Goal: Information Seeking & Learning: Check status

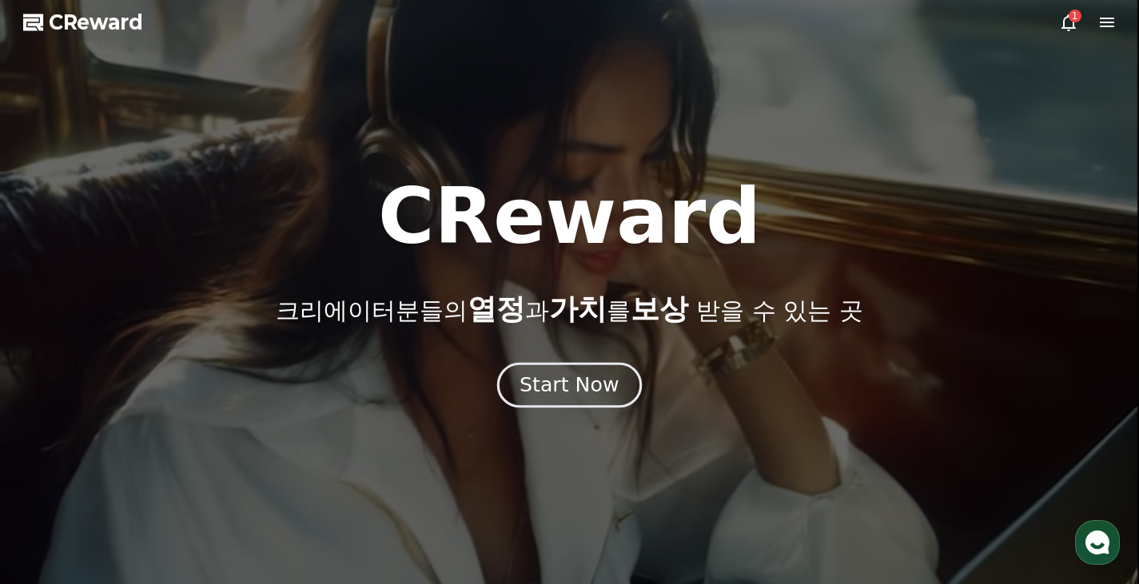
click at [563, 392] on div "Start Now" at bounding box center [569, 385] width 99 height 27
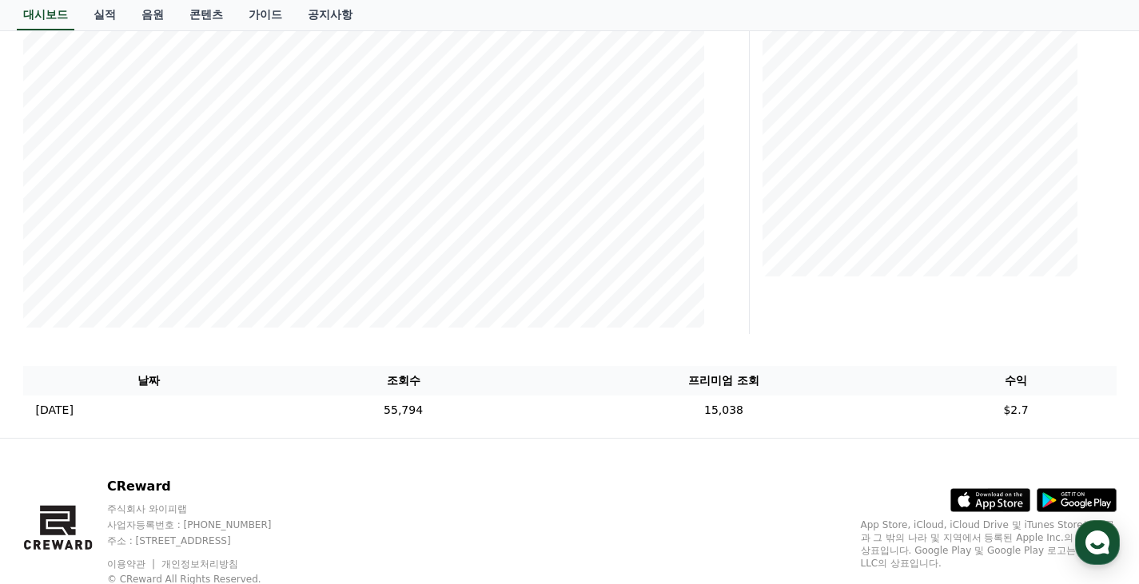
scroll to position [320, 0]
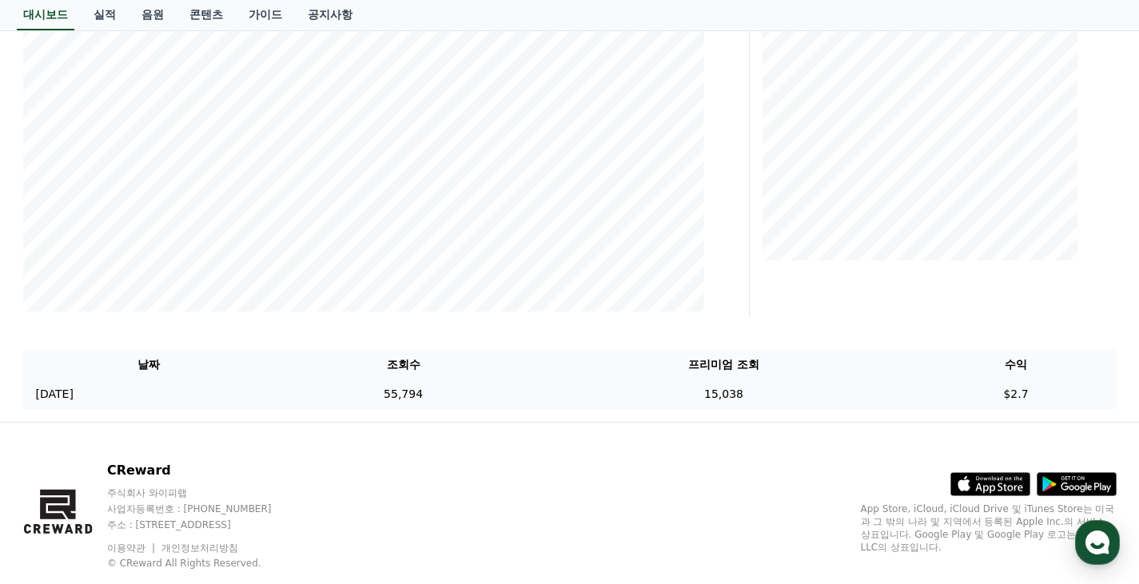
click at [567, 391] on td "15,038" at bounding box center [724, 395] width 384 height 30
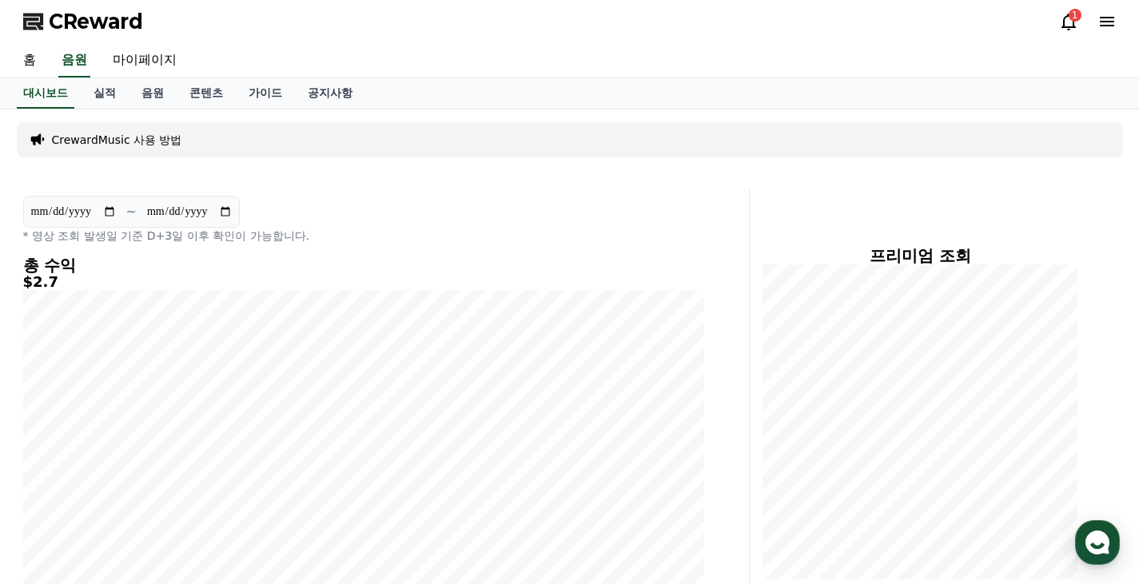
scroll to position [0, 0]
click at [96, 92] on link "실적" at bounding box center [105, 94] width 48 height 30
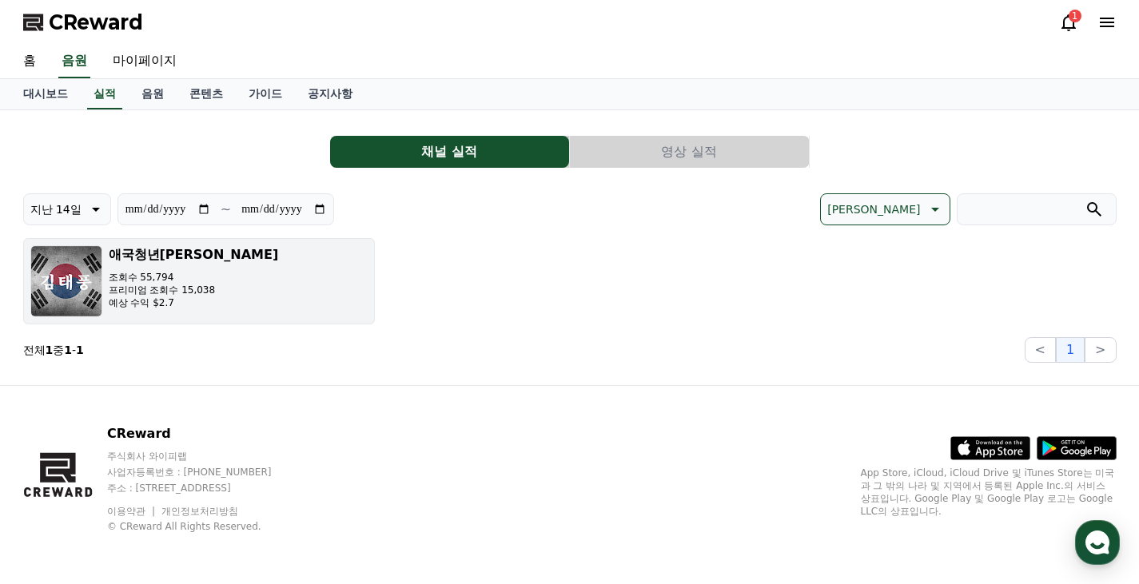
click at [219, 281] on button "애국청년[PERSON_NAME] [PERSON_NAME] 55,794 프리미엄 조회수 15,038 예상 수익 $2.7" at bounding box center [199, 281] width 352 height 86
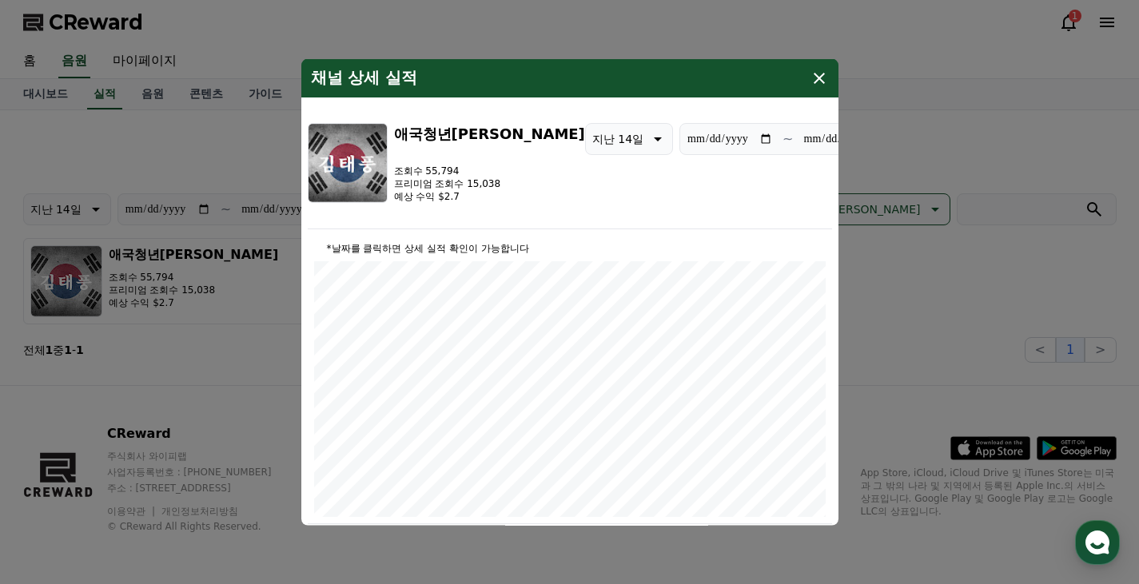
scroll to position [324, 0]
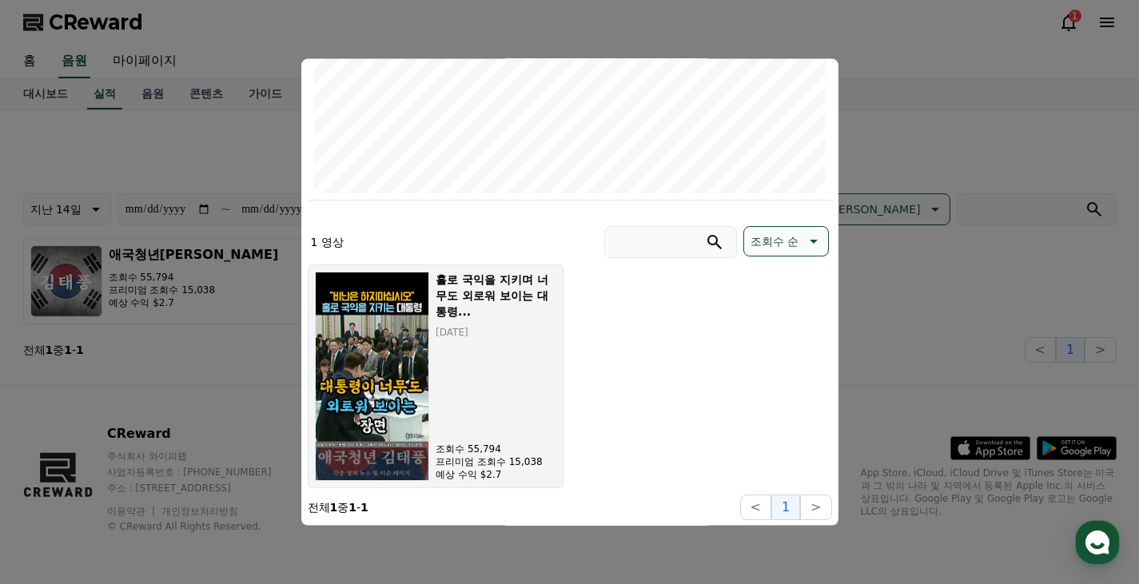
click at [532, 412] on div "홀로 국익을 지키며 너무도 외로워 보이는 대통령... [DATE] 조회수 55,794 프리미엄 조회수 15,038 예상 수익 $2.7" at bounding box center [496, 375] width 120 height 209
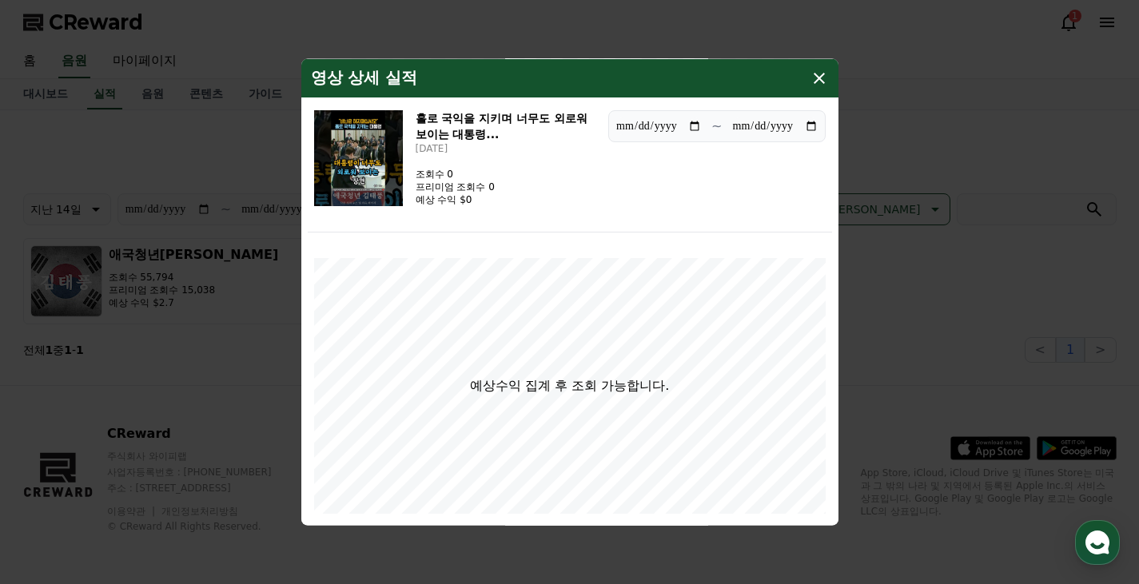
click at [819, 80] on icon "modal" at bounding box center [819, 77] width 19 height 19
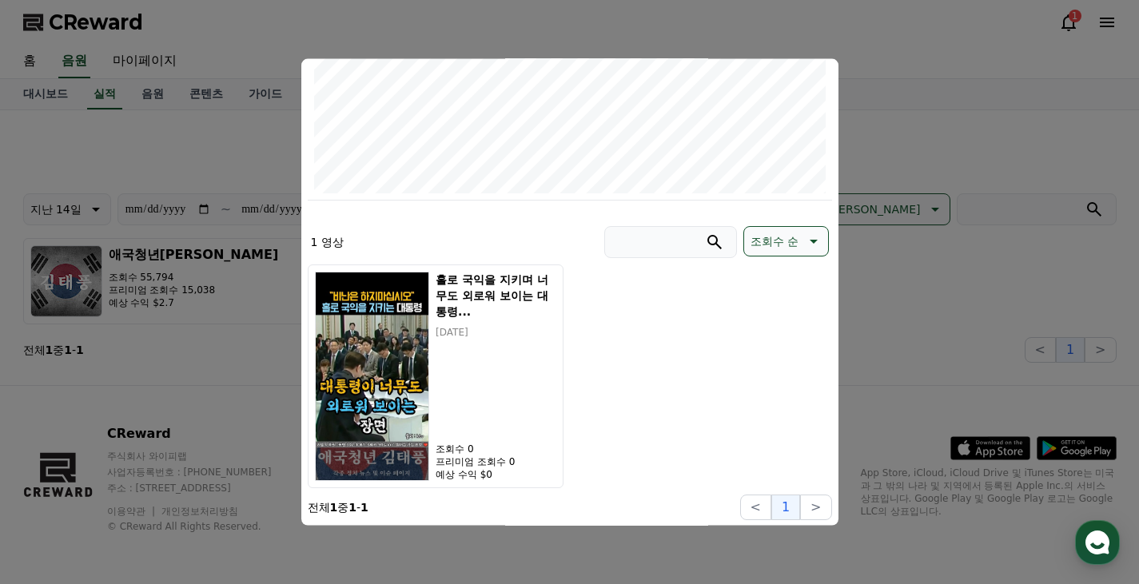
click at [888, 307] on button "close modal" at bounding box center [569, 292] width 1139 height 584
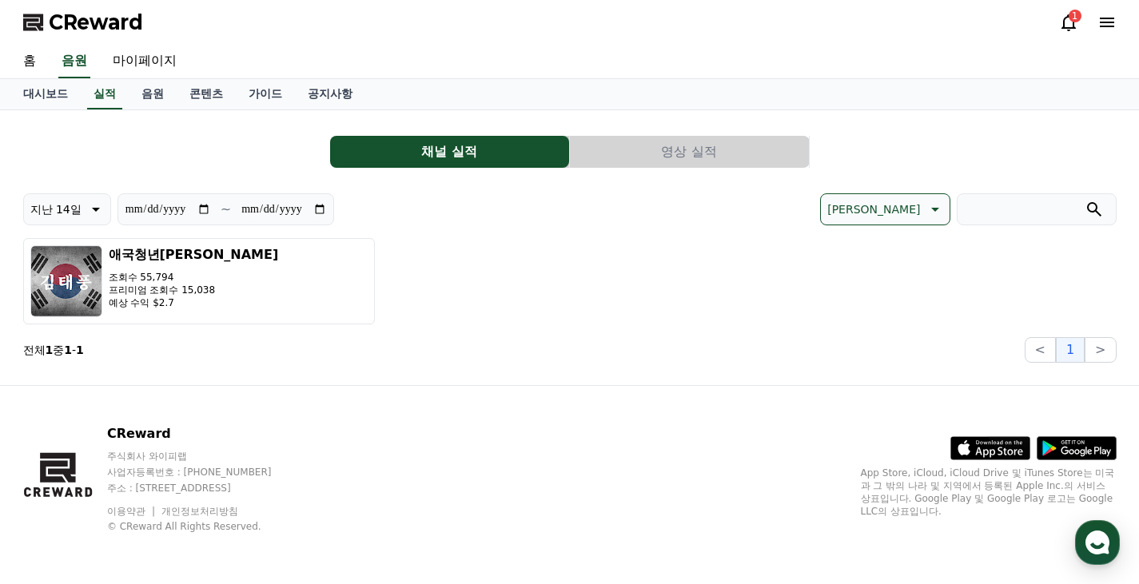
click at [642, 158] on button "영상 실적" at bounding box center [689, 152] width 239 height 32
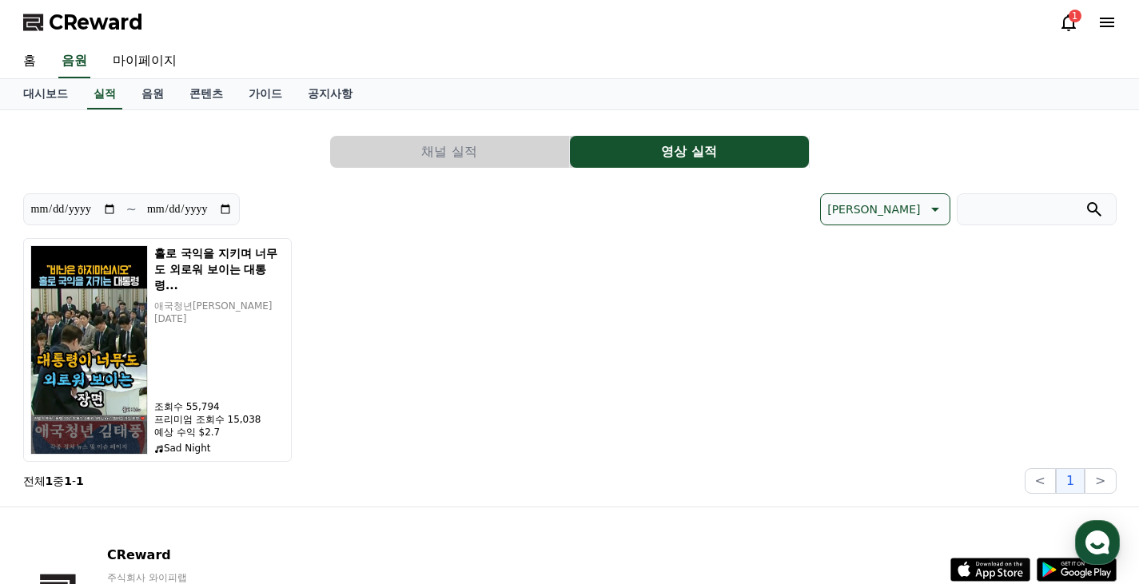
click at [288, 179] on div "**********" at bounding box center [570, 308] width 1094 height 371
click at [25, 97] on link "대시보드" at bounding box center [45, 94] width 70 height 30
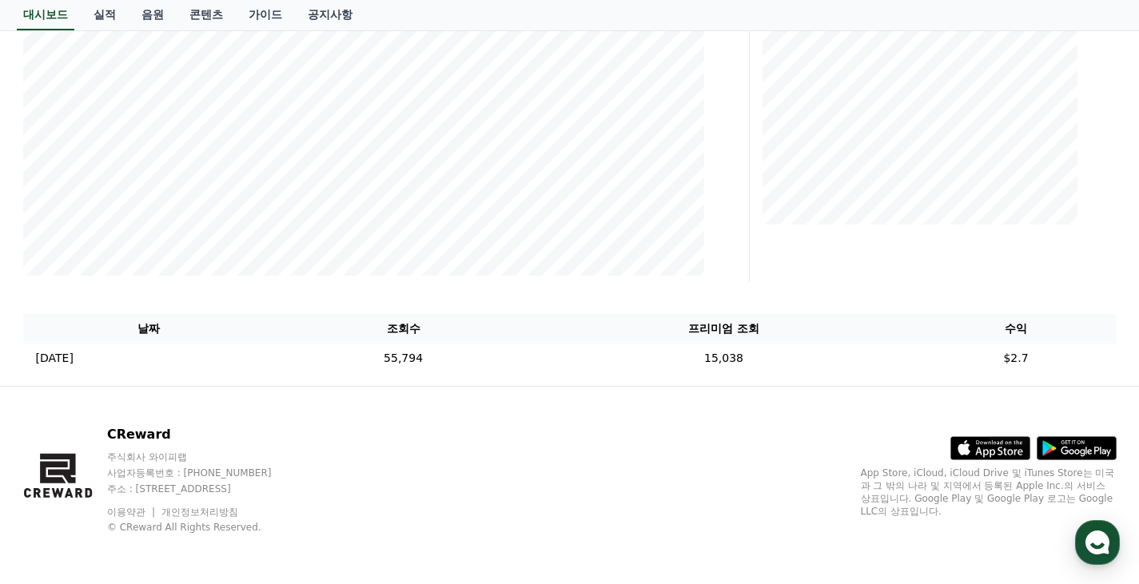
scroll to position [357, 0]
click at [345, 386] on div "CReward 주식회사 와이피랩 사업자등록번호 : [PHONE_NUMBER] 주소 : [STREET_ADDRESS] 이용약관 개인정보처리방침 …" at bounding box center [569, 485] width 1119 height 198
drag, startPoint x: 1082, startPoint y: 362, endPoint x: 395, endPoint y: 363, distance: 686.8
click at [395, 363] on tr "[DATE] 09/15 55,794 15,038 $2.7" at bounding box center [570, 358] width 1094 height 30
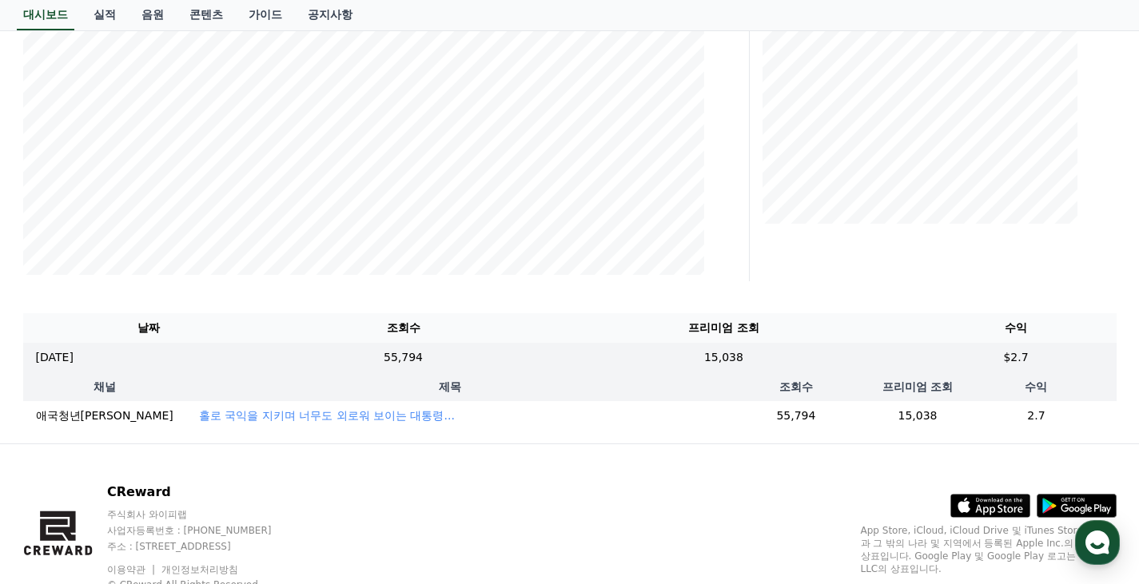
click at [738, 413] on td "55,794" at bounding box center [796, 416] width 166 height 30
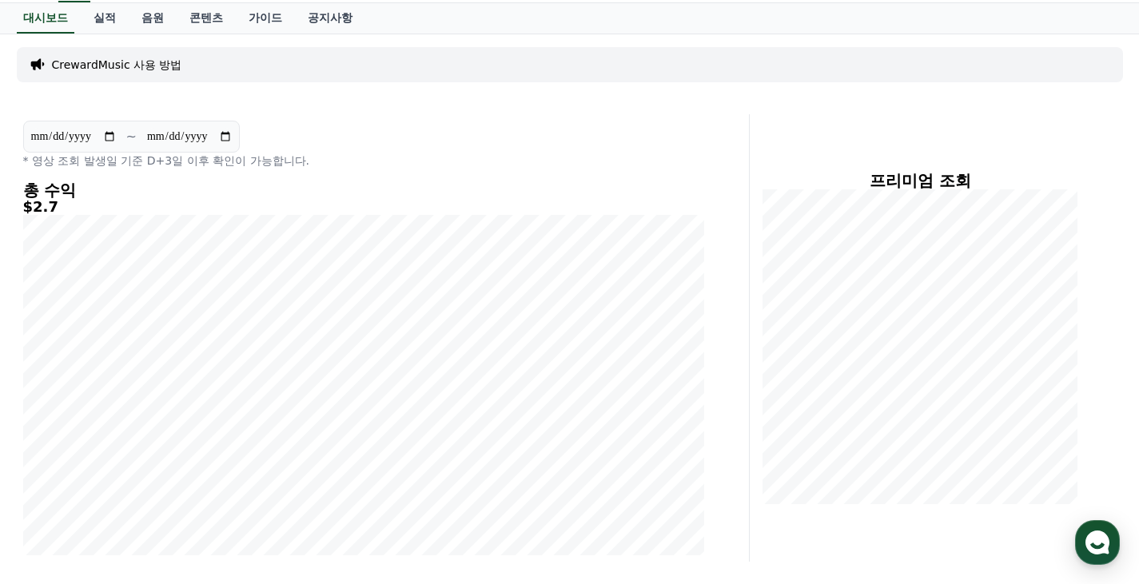
scroll to position [0, 0]
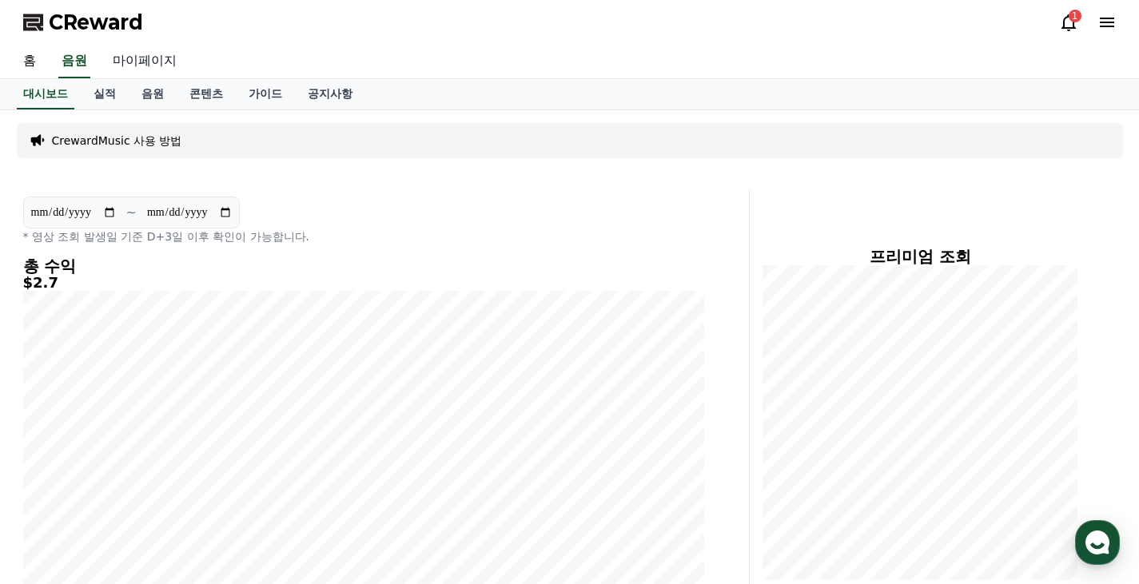
click at [139, 63] on link "마이페이지" at bounding box center [145, 62] width 90 height 34
select select "**********"
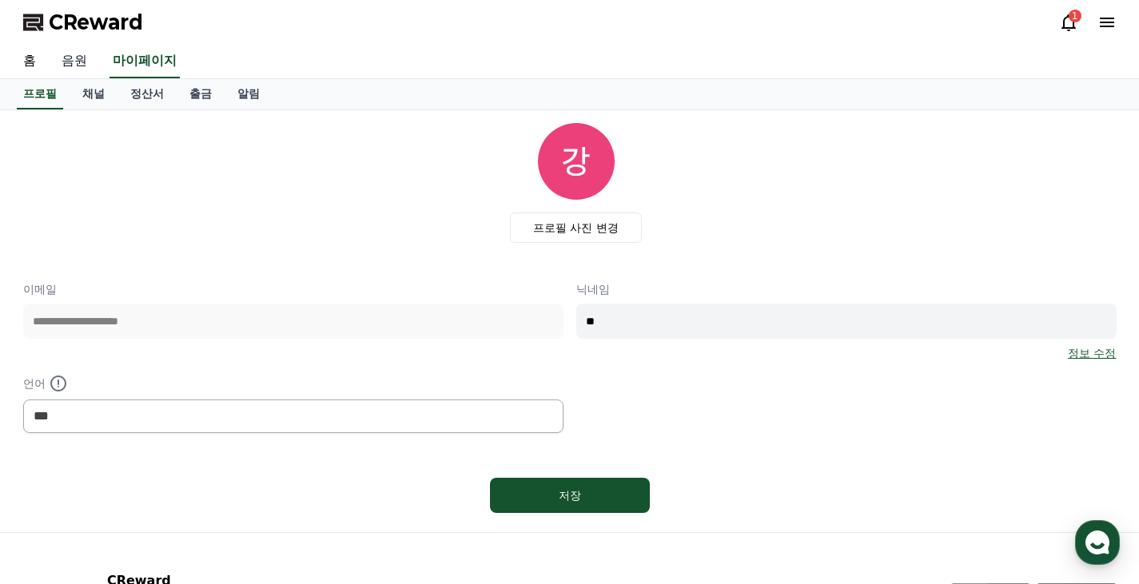
click at [81, 60] on link "음원" at bounding box center [74, 62] width 51 height 34
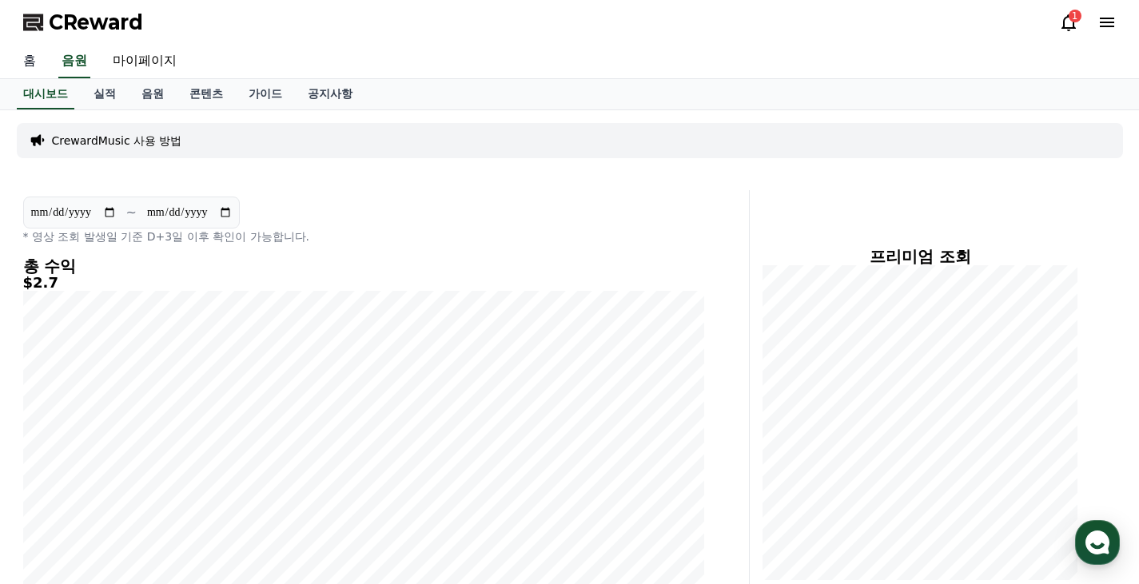
click at [26, 59] on link "홈" at bounding box center [29, 62] width 38 height 34
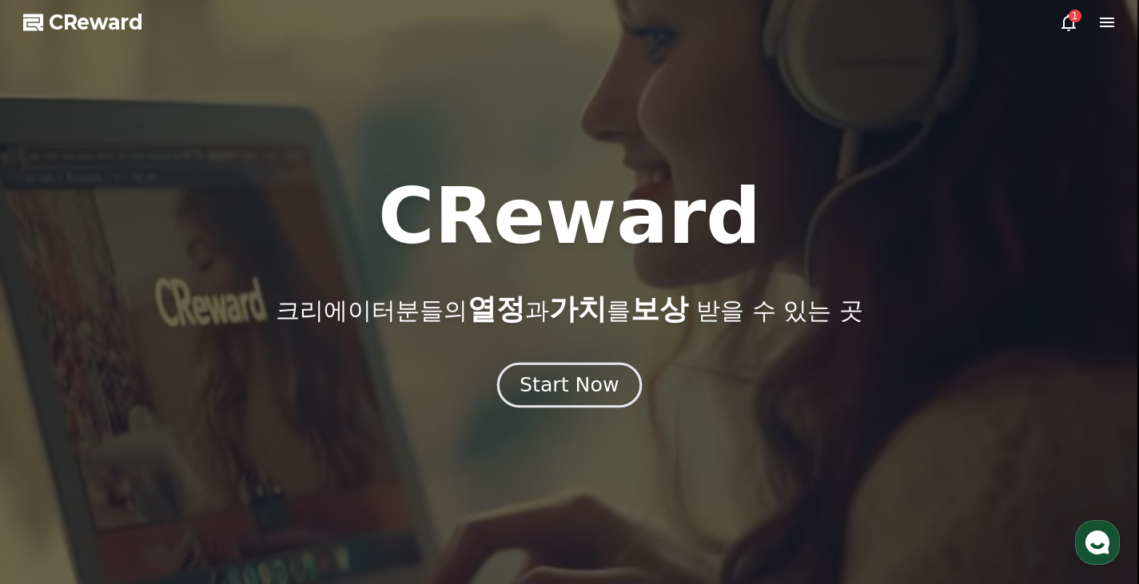
click at [608, 378] on div "Start Now" at bounding box center [569, 385] width 99 height 27
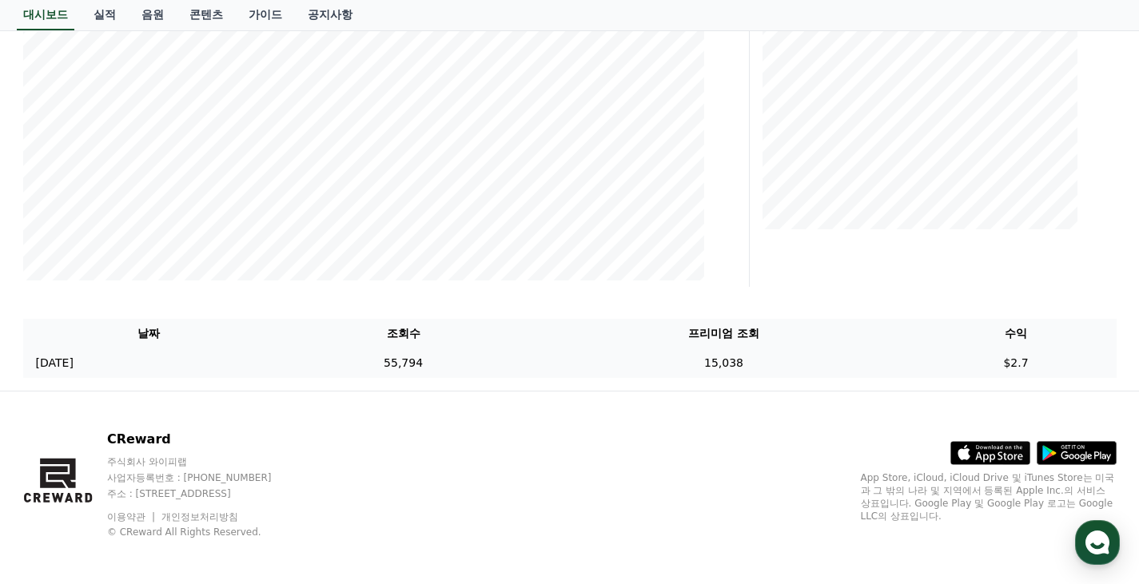
scroll to position [277, 0]
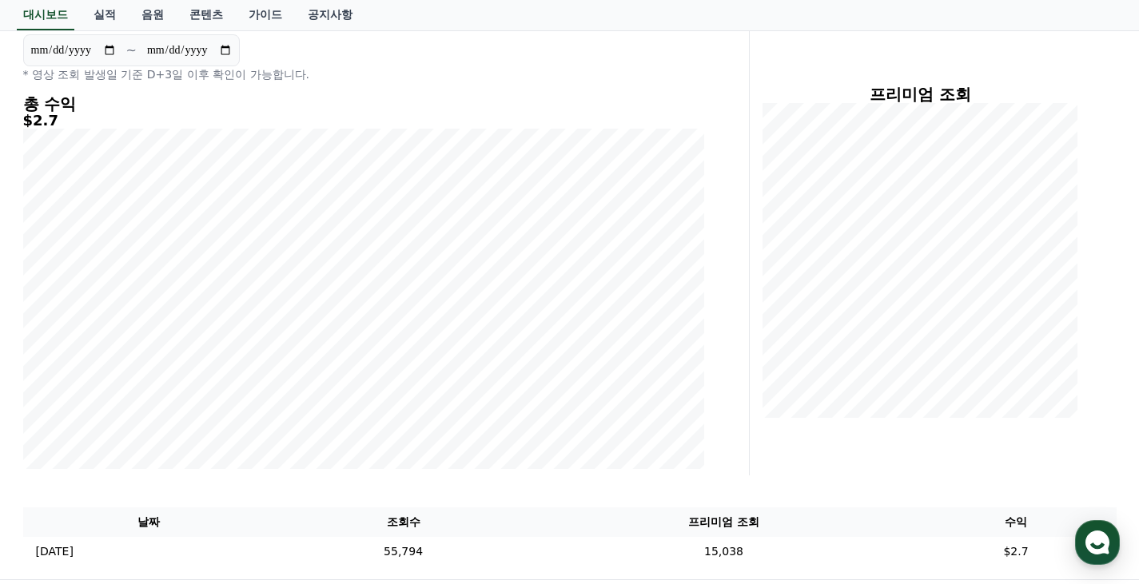
scroll to position [320, 0]
